Goal: Transaction & Acquisition: Book appointment/travel/reservation

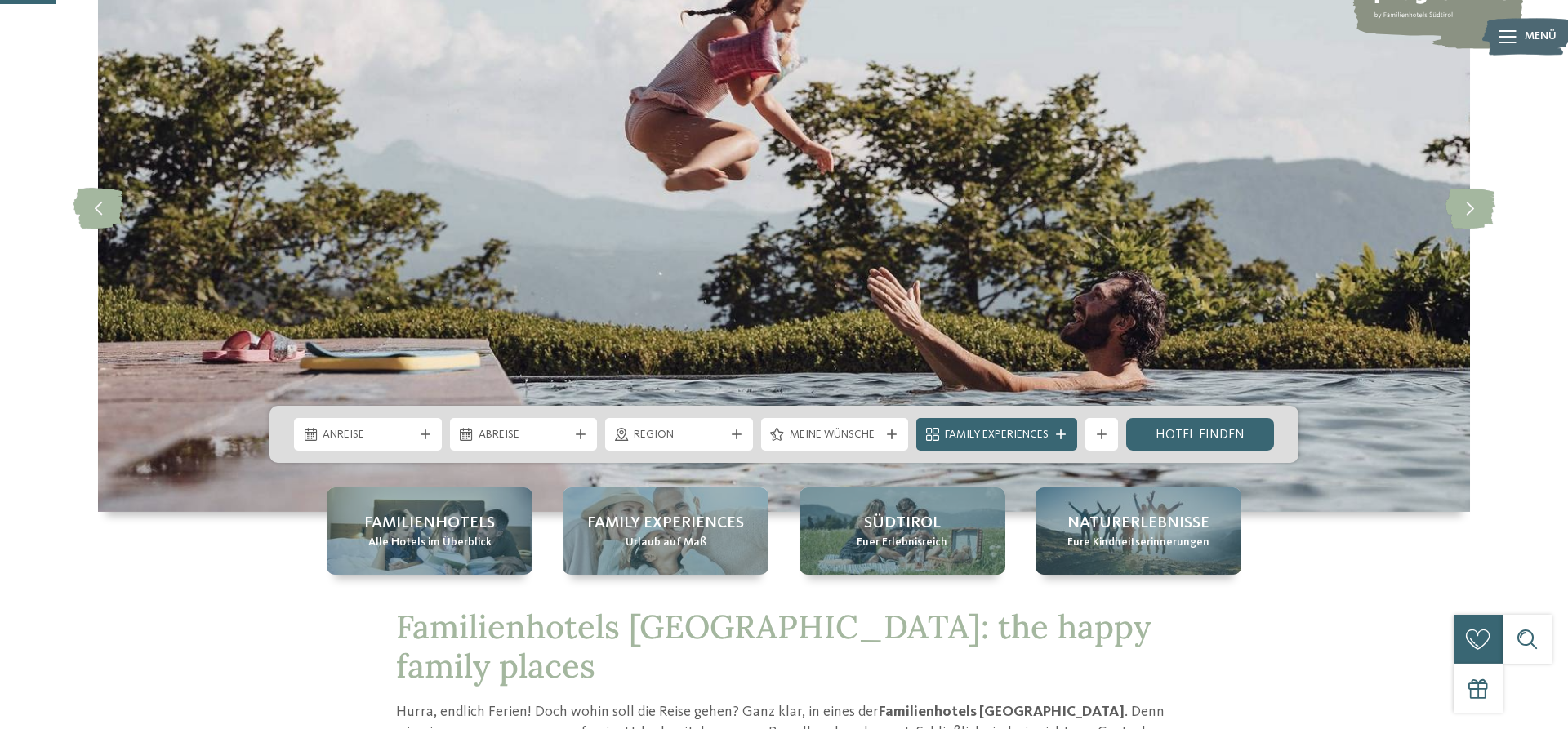
scroll to position [250, 0]
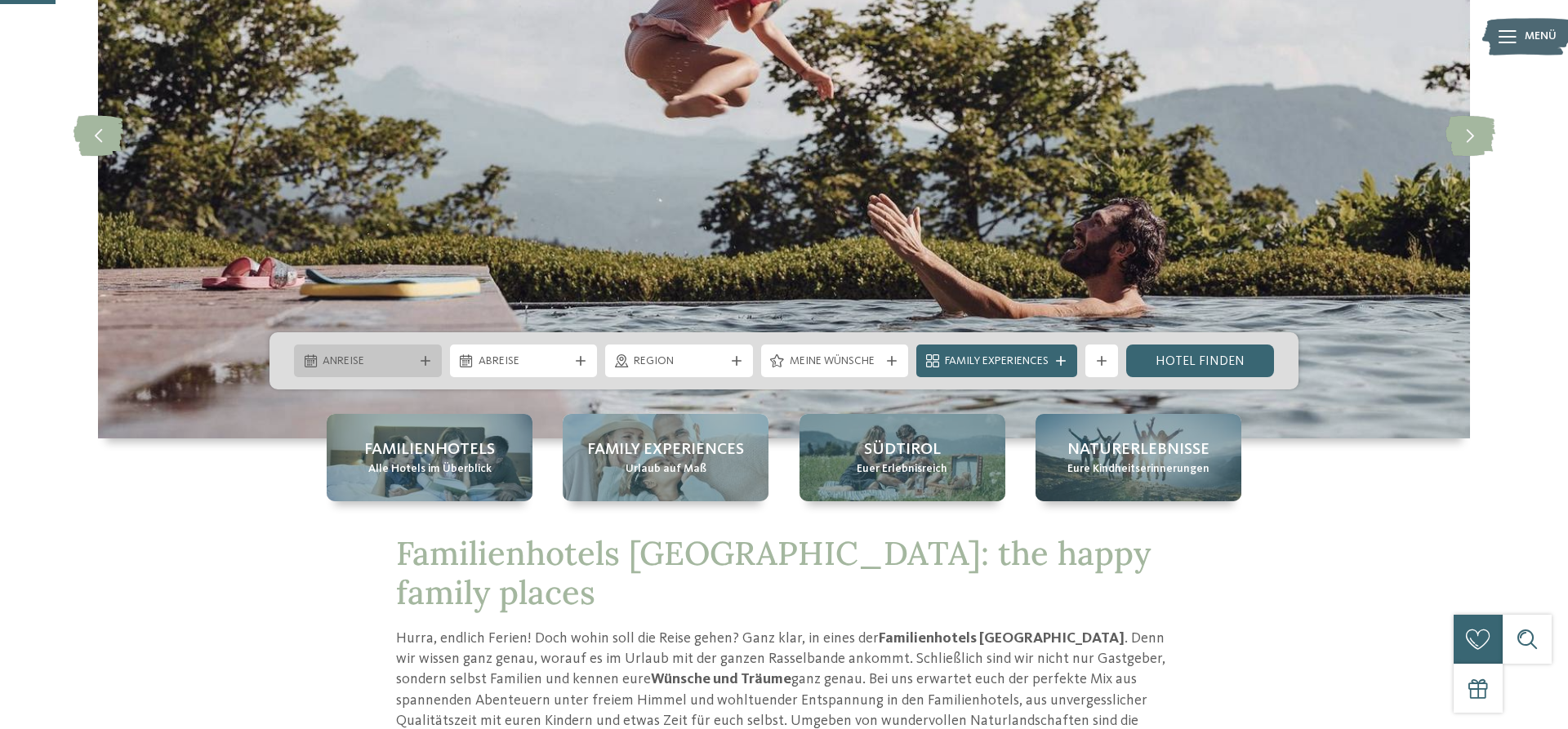
click at [359, 345] on div "Anreise" at bounding box center [367, 360] width 148 height 33
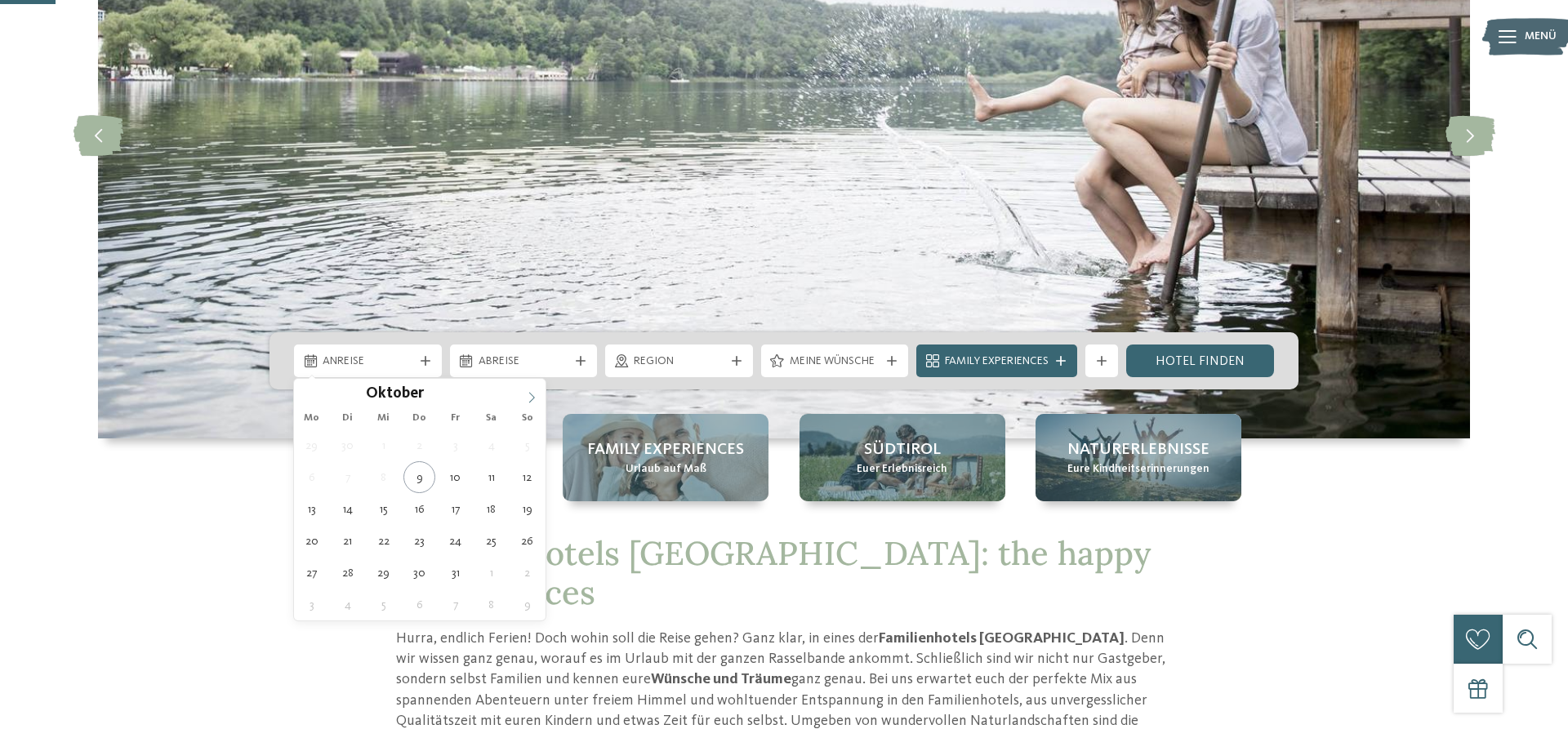
click at [529, 400] on icon at bounding box center [531, 397] width 11 height 11
type input "****"
click at [526, 394] on icon at bounding box center [531, 397] width 11 height 11
type div "23.01.2026"
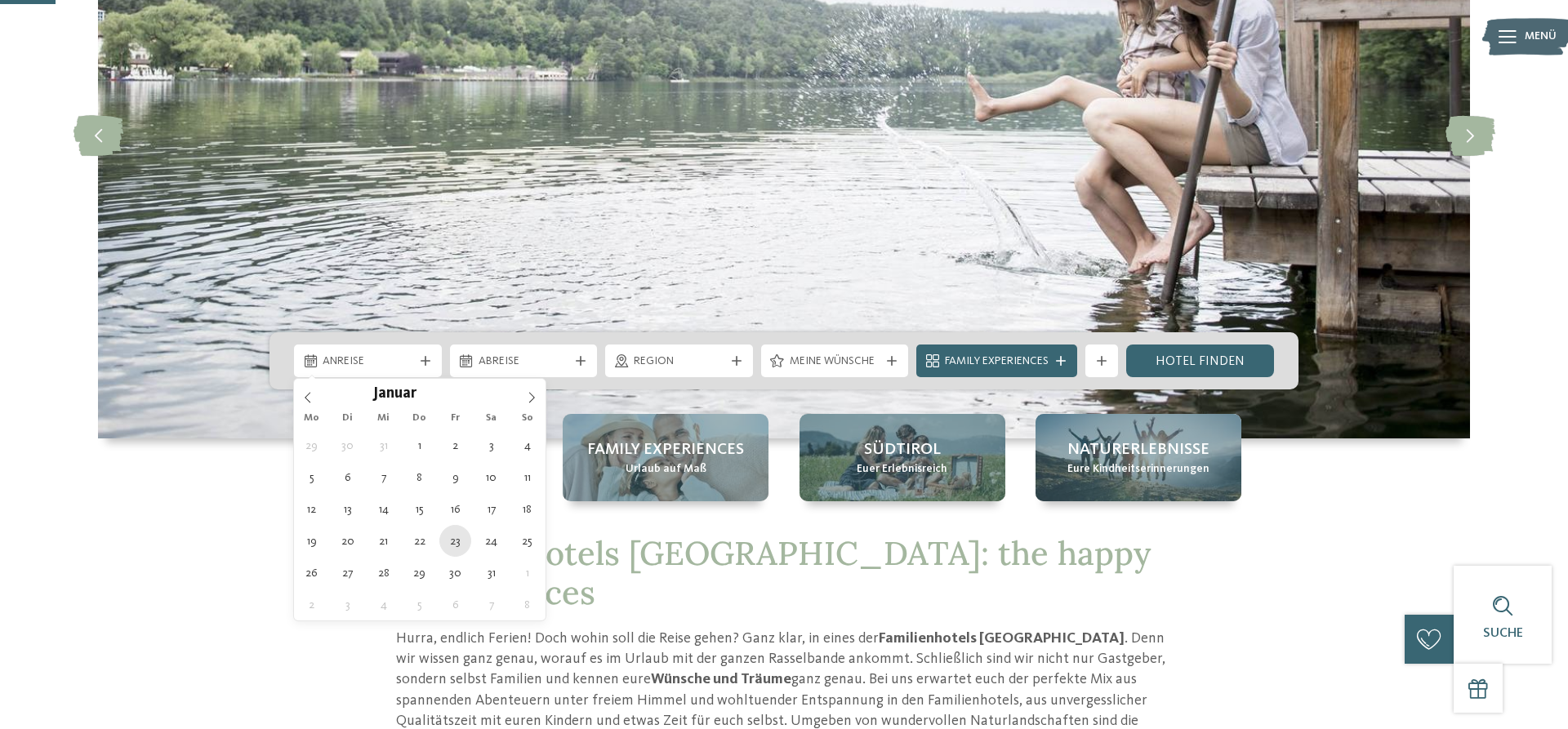
type input "****"
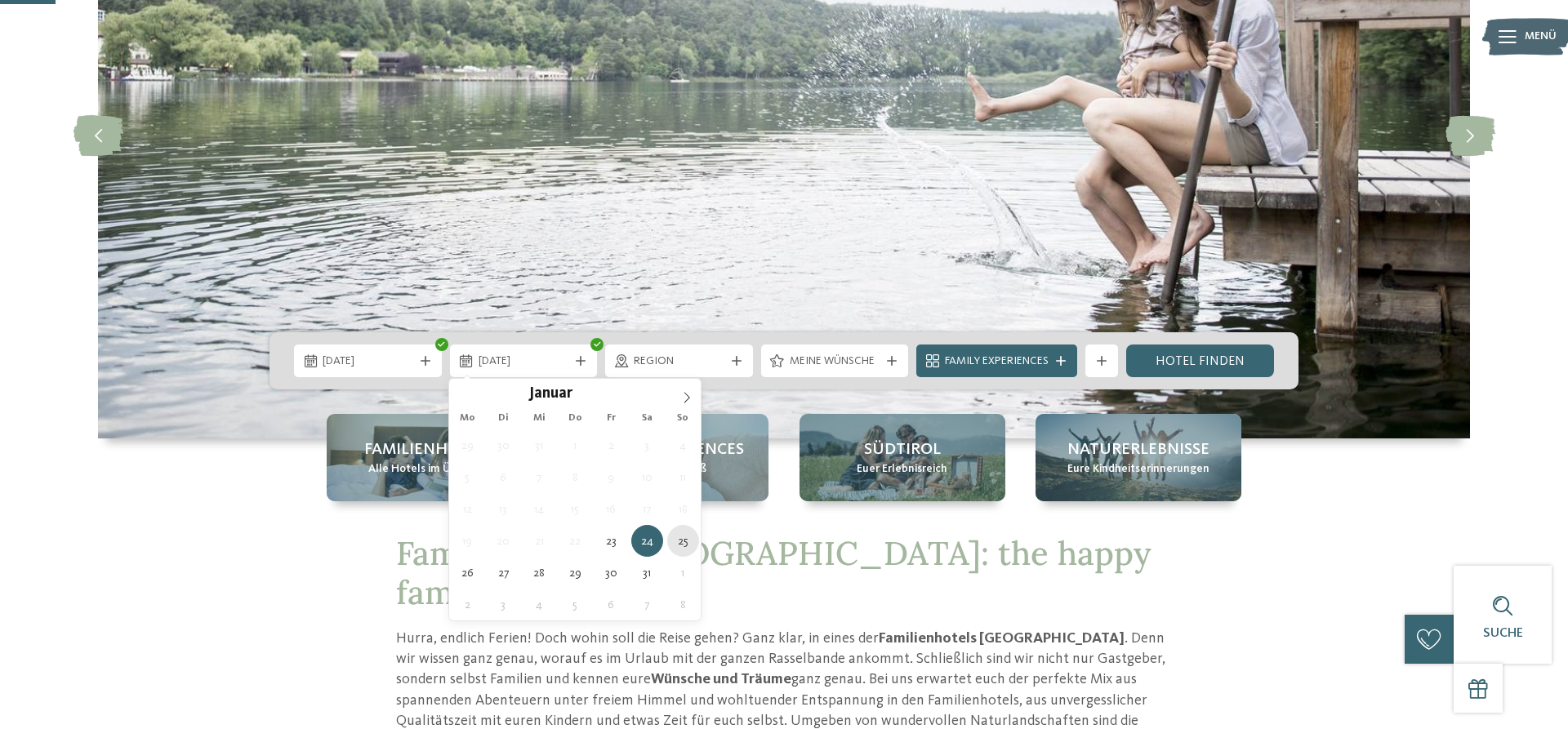
type div "25.01.2026"
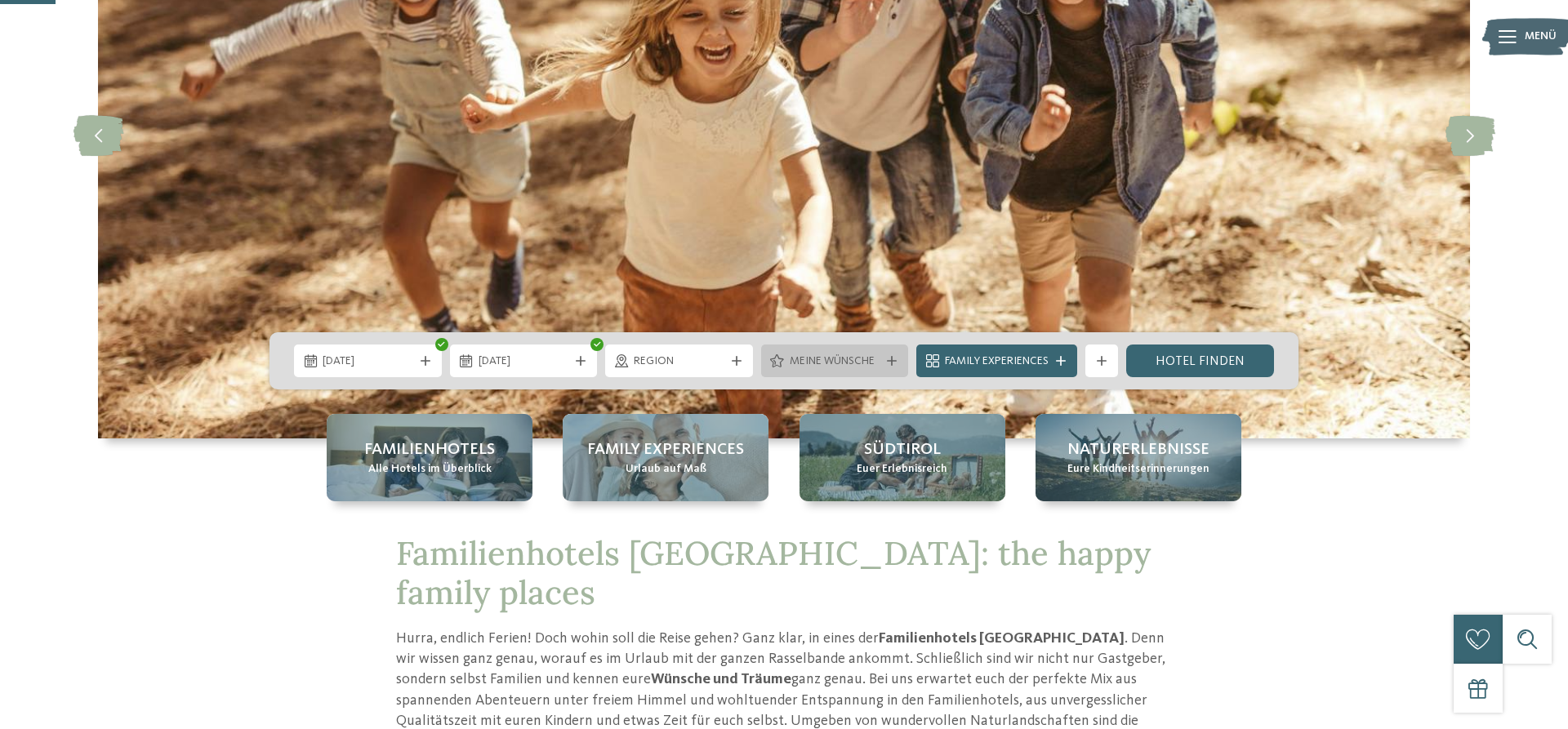
click at [810, 366] on span "Meine Wünsche" at bounding box center [835, 362] width 91 height 17
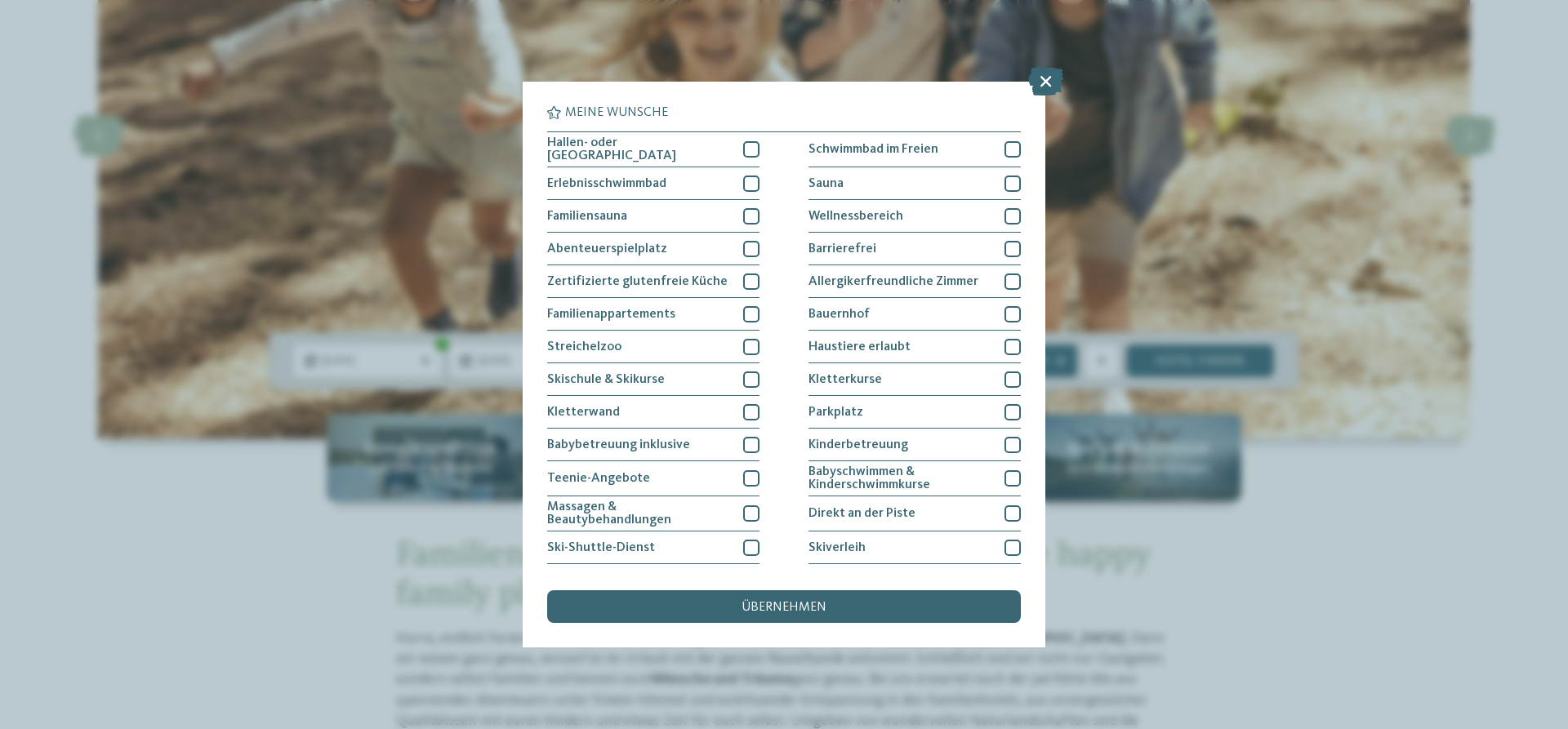
click at [1310, 572] on div "Meine Wünsche Hallen- oder Schleusenbad Schwimmbad im Freien" at bounding box center [784, 364] width 1568 height 729
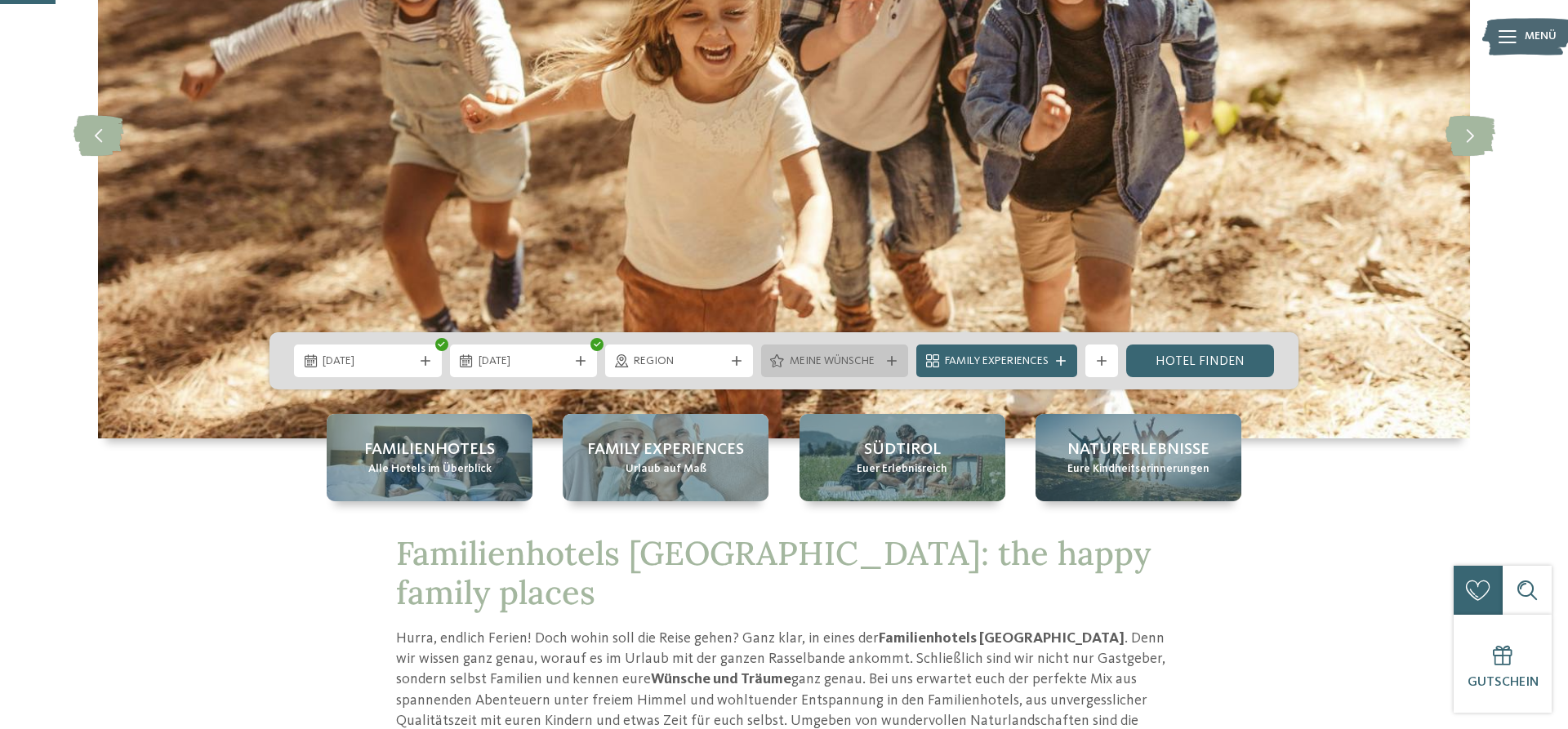
click at [810, 354] on span "Meine Wünsche" at bounding box center [835, 362] width 91 height 17
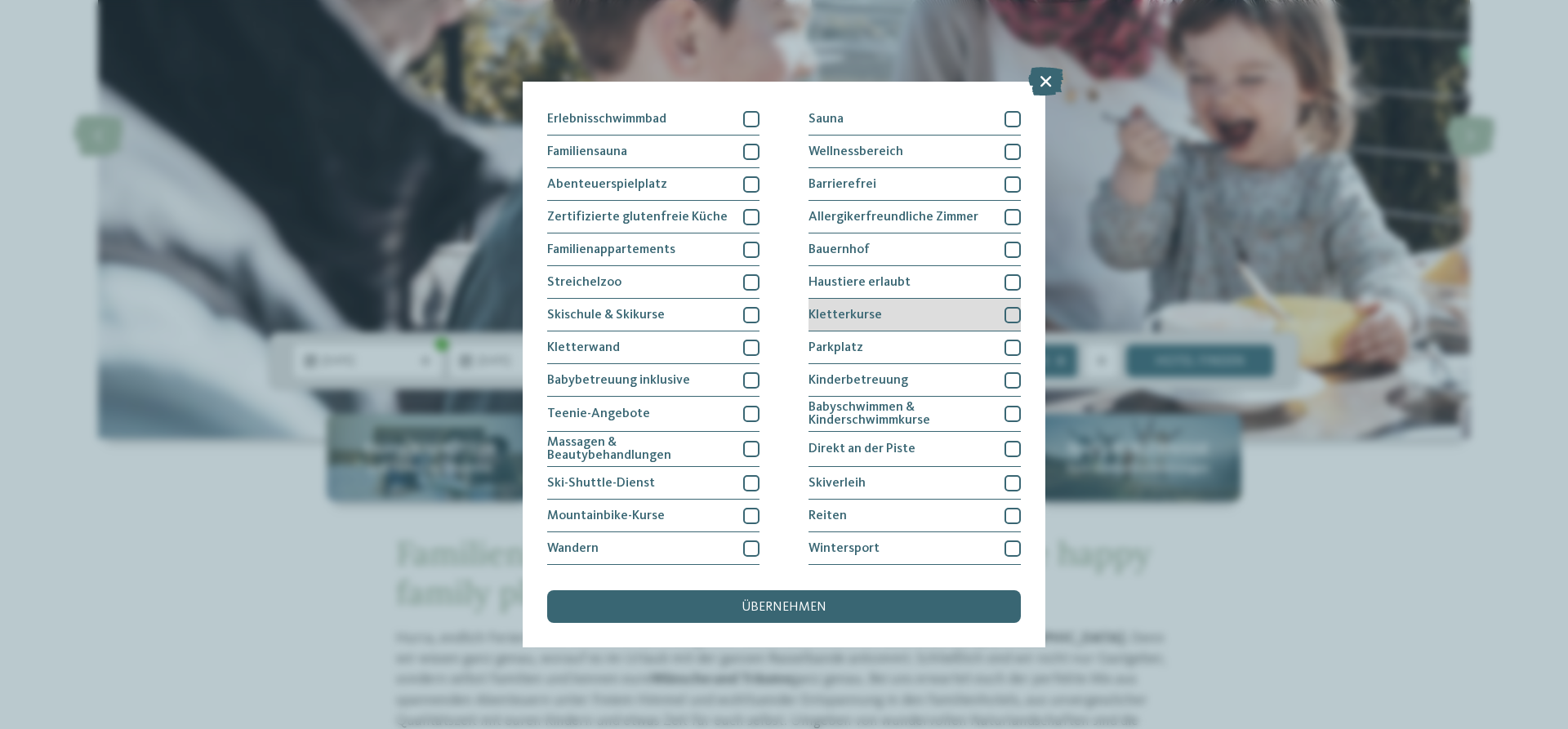
scroll to position [0, 0]
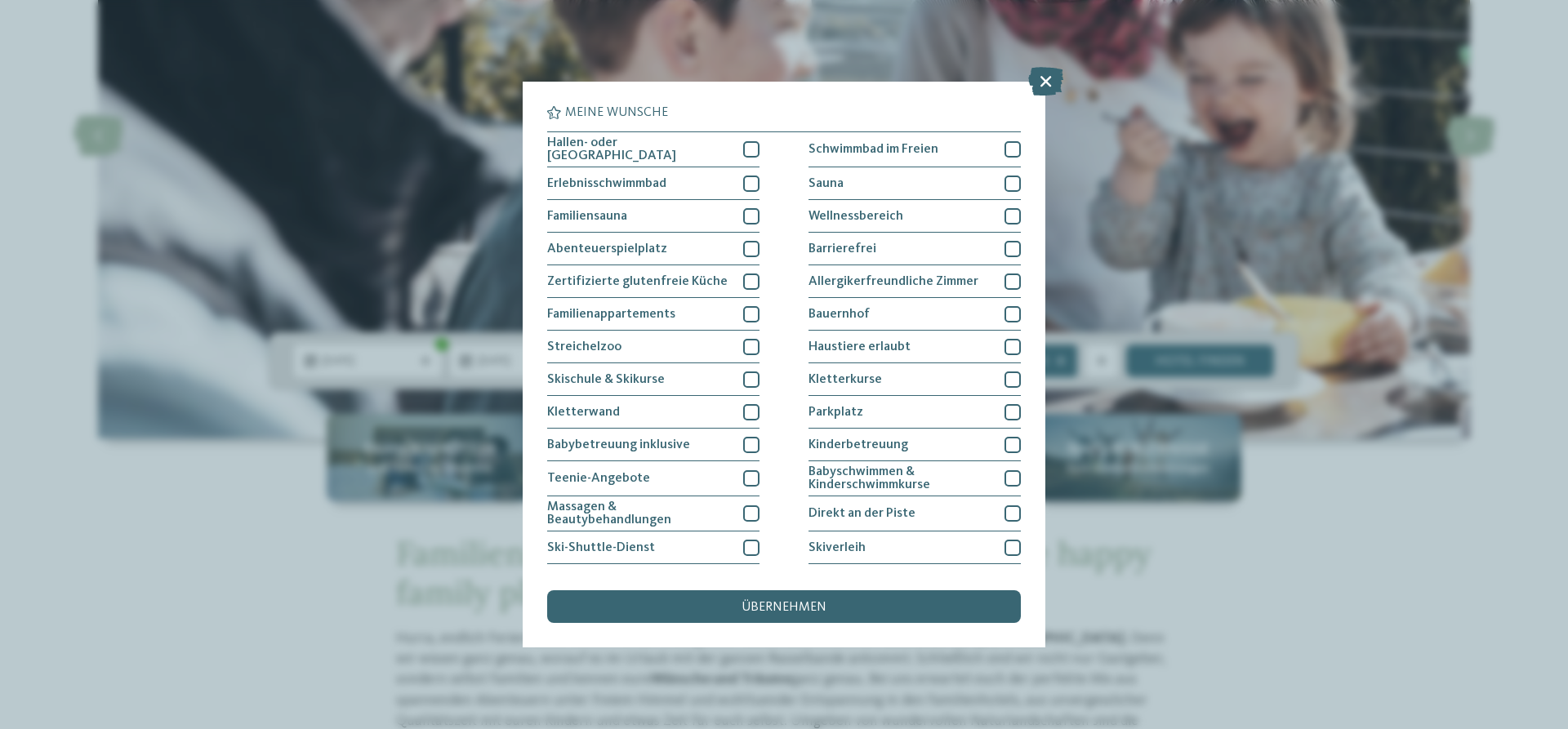
click at [1280, 610] on div "Meine Wünsche Hallen- oder Schleusenbad Schwimmbad im Freien" at bounding box center [784, 364] width 1568 height 729
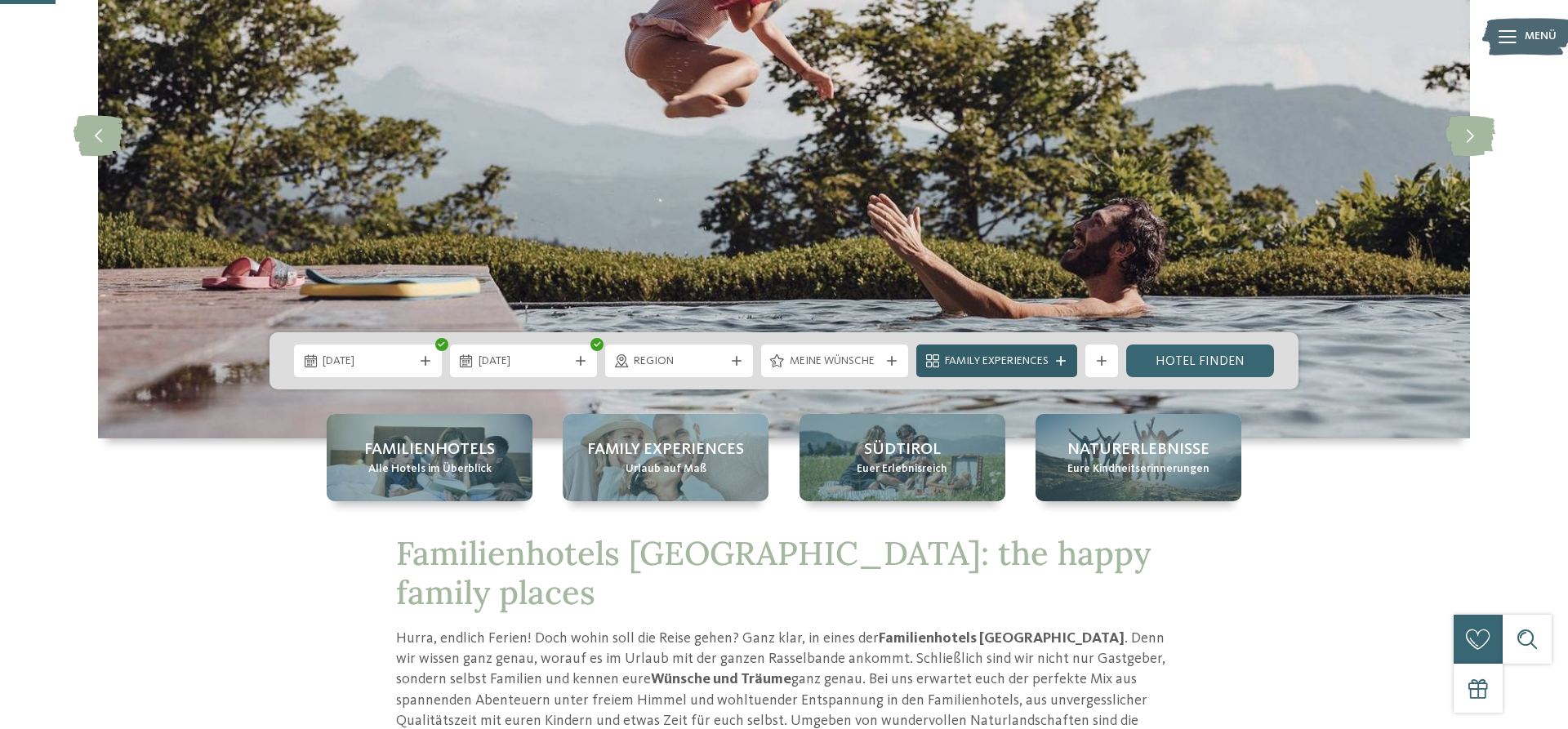
click at [1001, 353] on div "Family Experiences" at bounding box center [997, 360] width 111 height 18
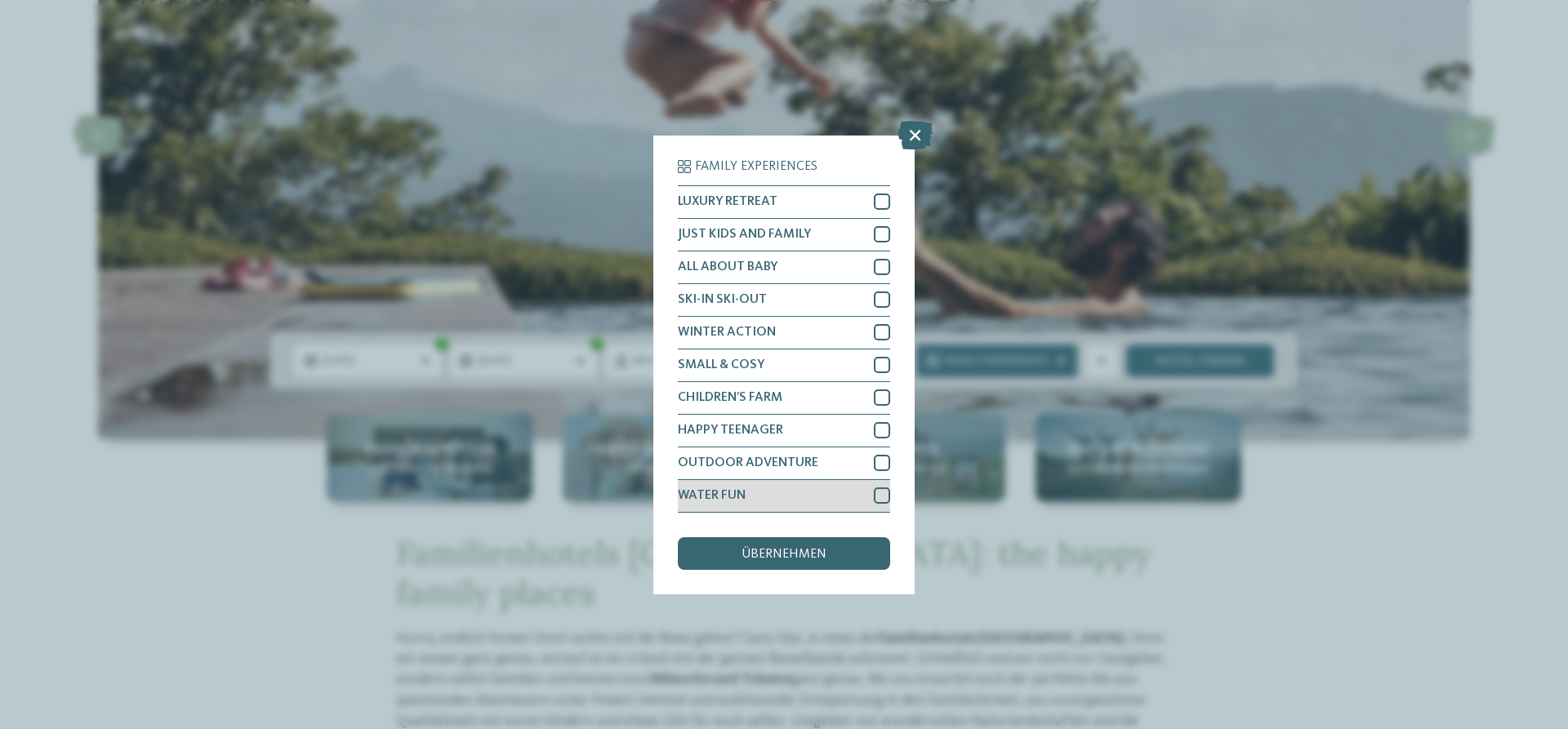
click at [874, 495] on div at bounding box center [882, 496] width 17 height 17
click at [823, 551] on span "übernehmen" at bounding box center [783, 554] width 85 height 13
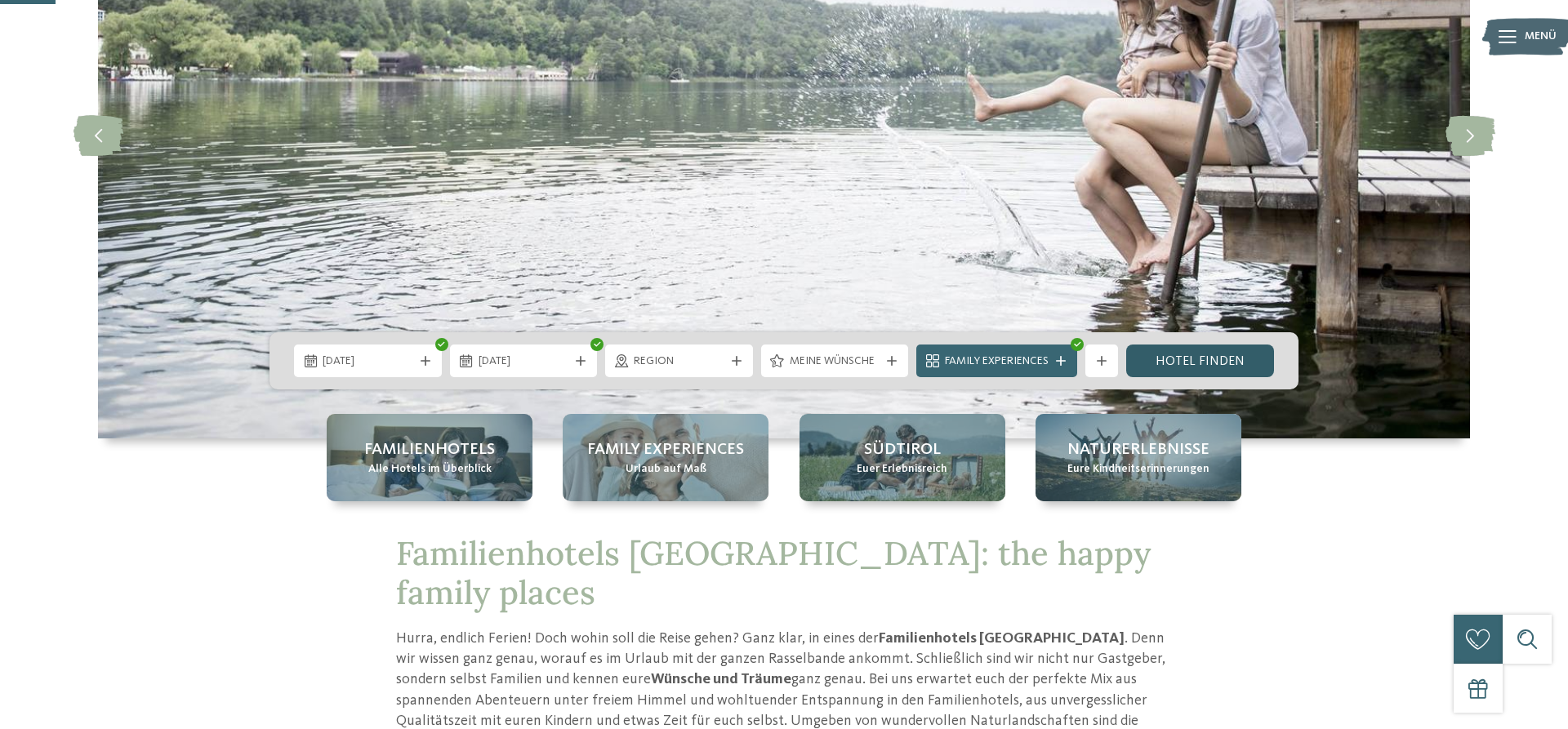
click at [1187, 357] on link "Hotel finden" at bounding box center [1199, 360] width 148 height 33
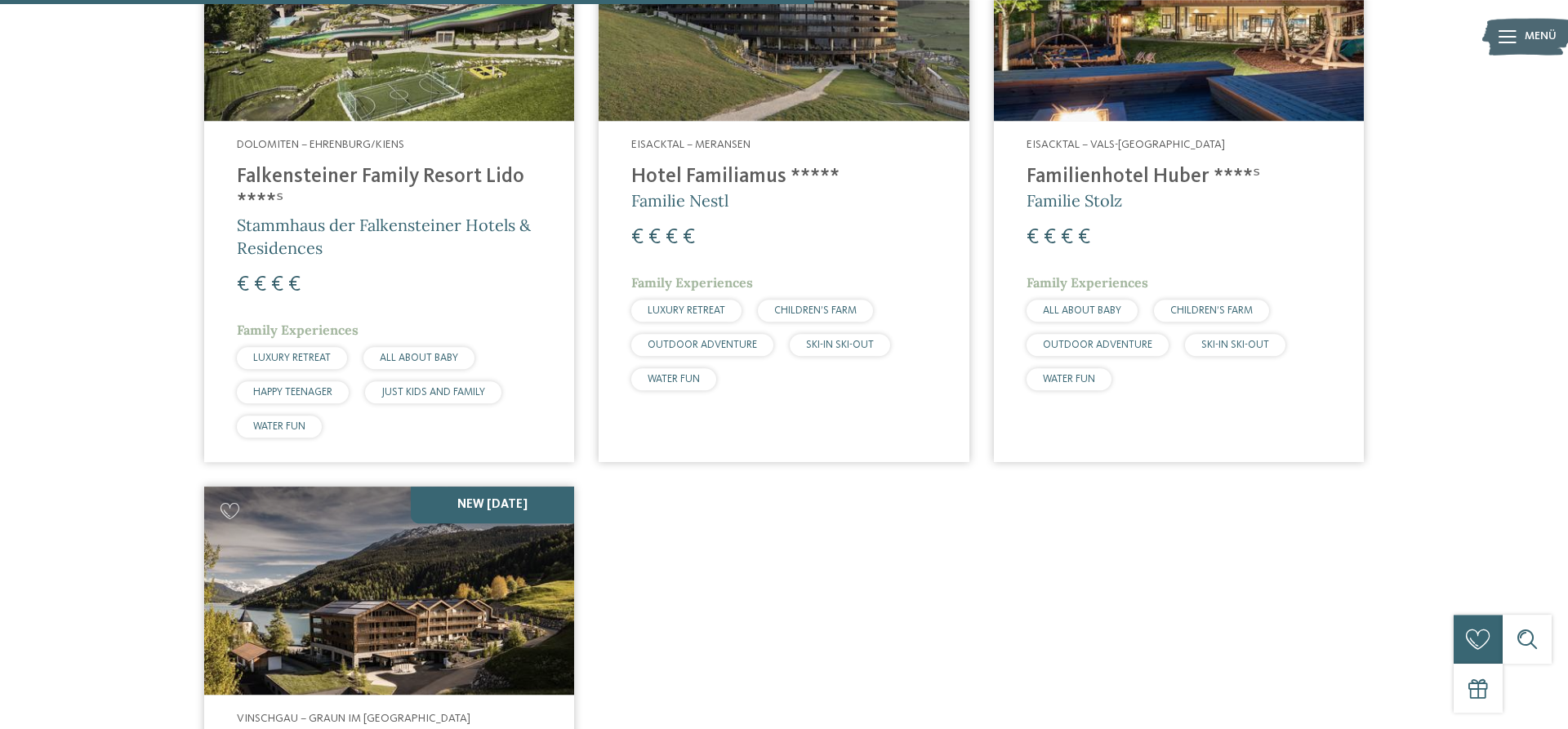
scroll to position [1333, 0]
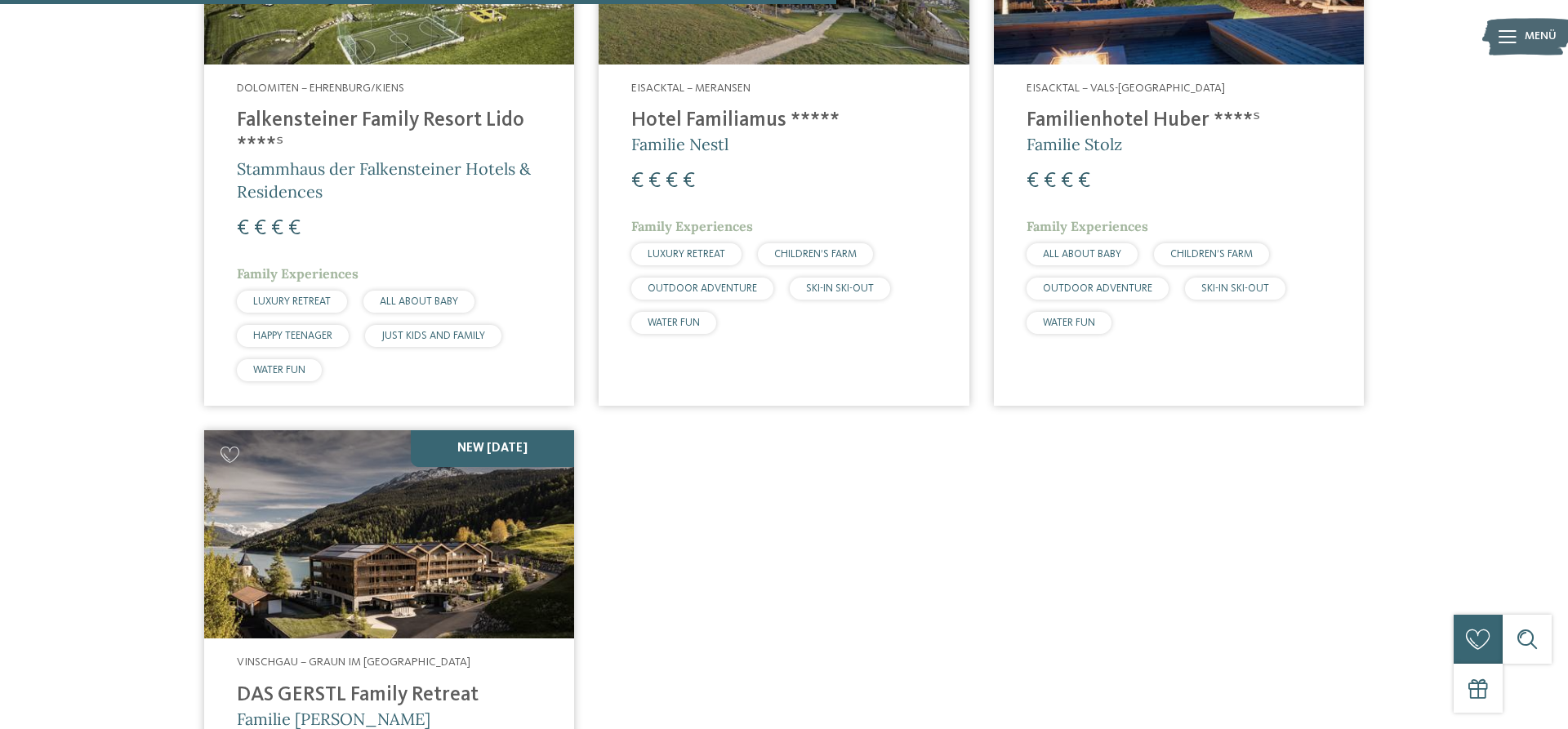
click at [334, 566] on img at bounding box center [389, 534] width 370 height 208
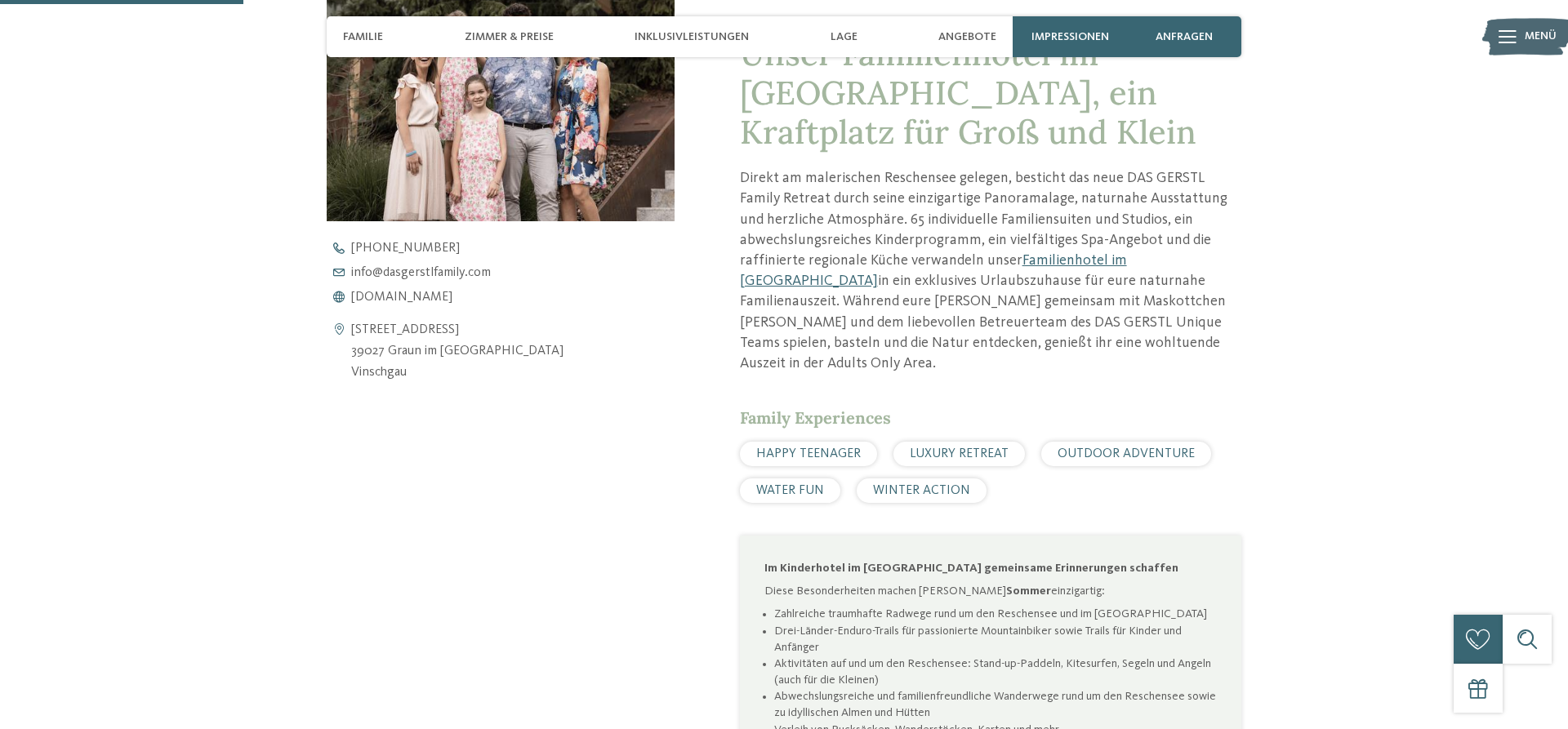
scroll to position [916, 0]
